Goal: Task Accomplishment & Management: Use online tool/utility

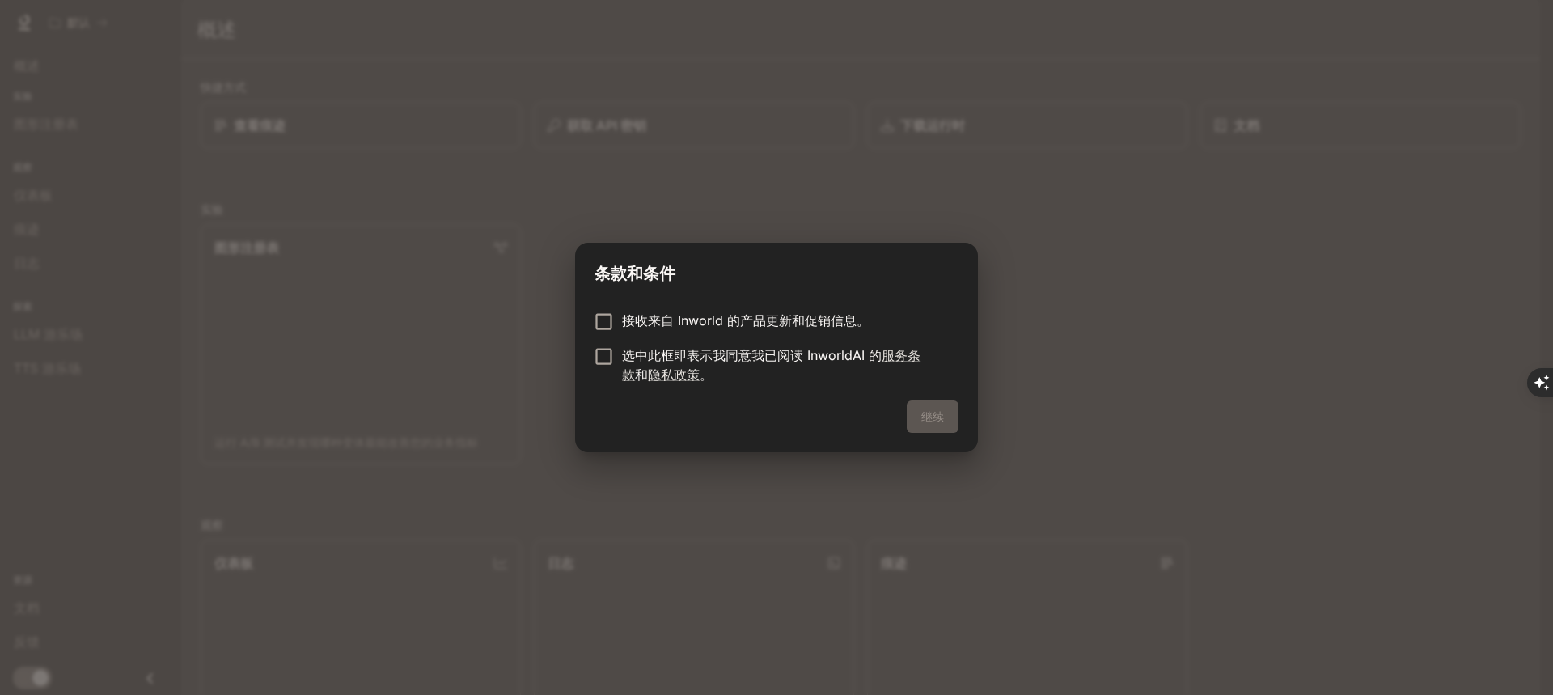
click at [910, 416] on div "继续" at bounding box center [776, 426] width 403 height 52
click at [941, 422] on font "继续" at bounding box center [932, 416] width 23 height 14
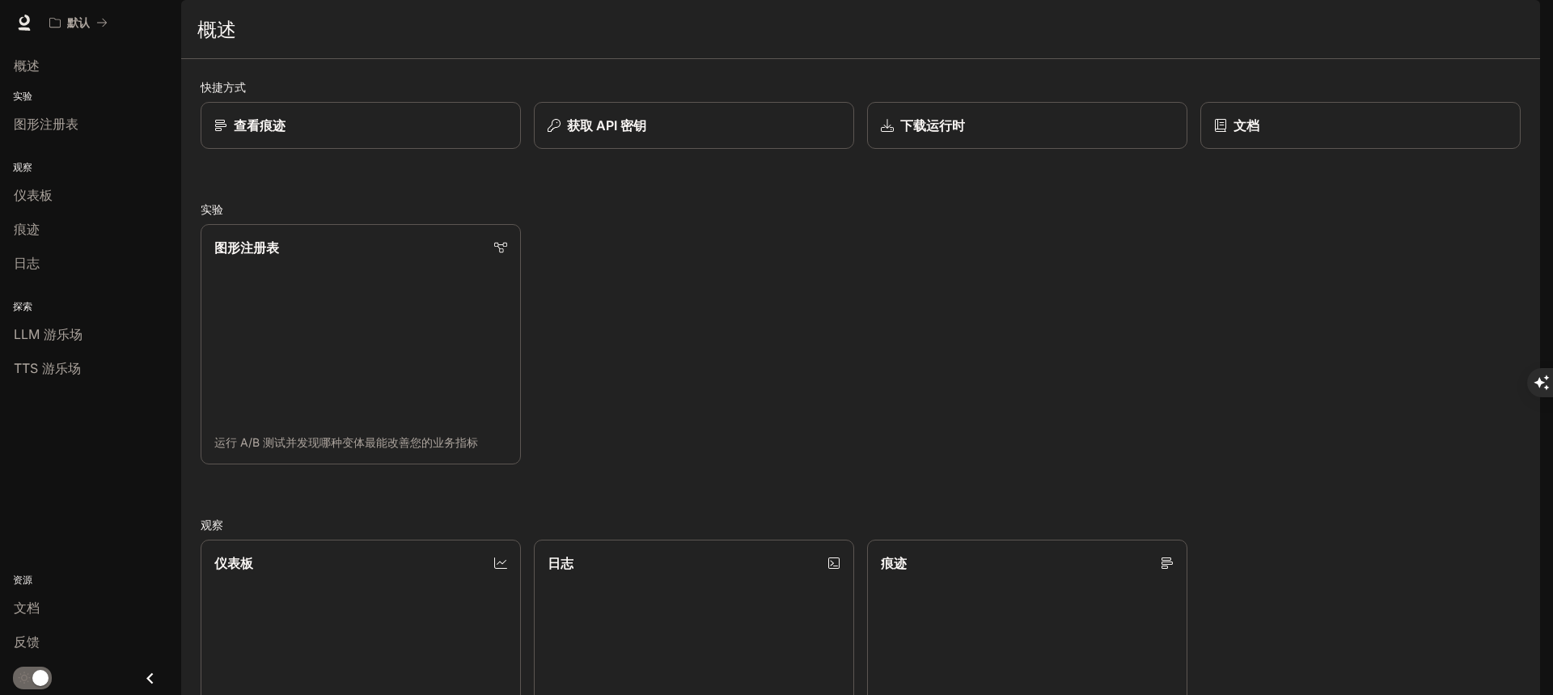
scroll to position [404, 0]
click at [83, 65] on div "概述" at bounding box center [91, 65] width 154 height 19
click at [257, 539] on link "仪表板 查看和分析您的工作区指标" at bounding box center [361, 660] width 324 height 243
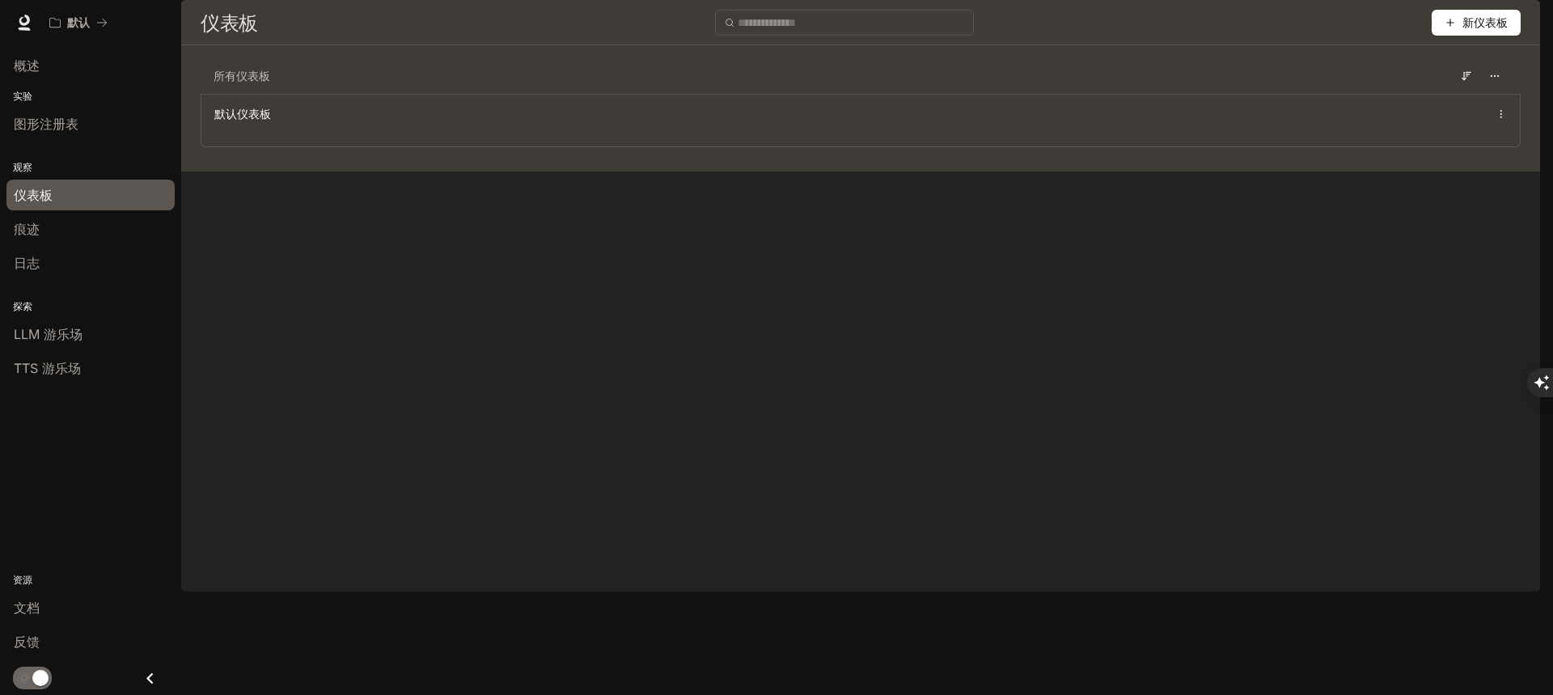
click at [1473, 29] on font "新仪表板" at bounding box center [1485, 22] width 45 height 13
